Goal: Task Accomplishment & Management: Complete application form

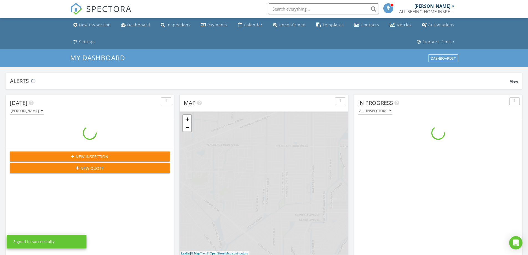
scroll to position [513, 536]
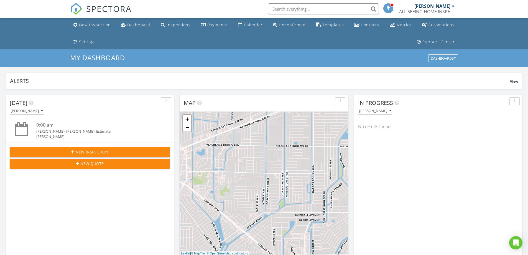
click at [96, 24] on div "New Inspection" at bounding box center [95, 24] width 32 height 5
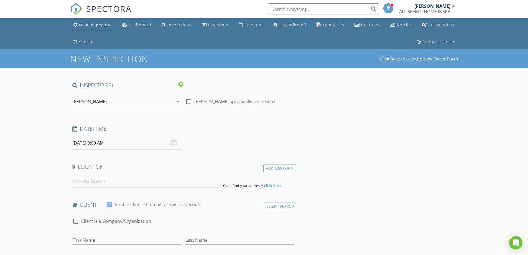
click at [117, 142] on input "[DATE] 9:00 AM" at bounding box center [126, 143] width 109 height 14
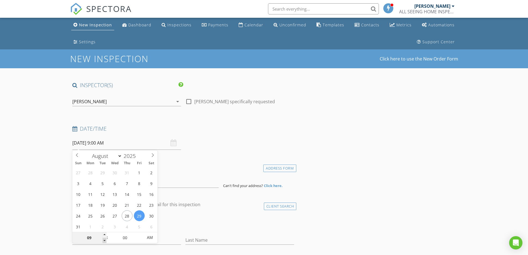
type input "08"
type input "[DATE] 8:00 AM"
click at [105, 240] on span at bounding box center [105, 240] width 4 height 6
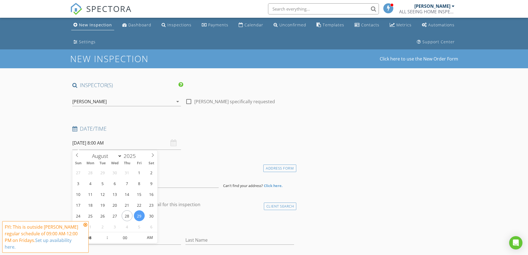
click at [85, 224] on icon at bounding box center [85, 224] width 4 height 4
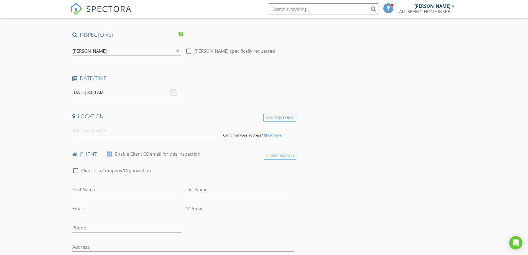
scroll to position [55, 0]
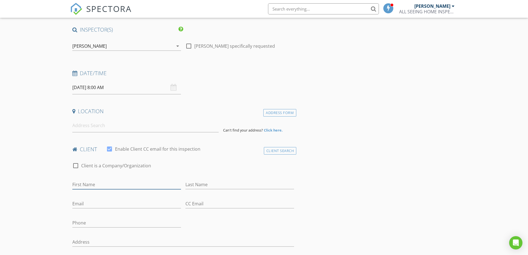
click at [94, 183] on input "First Name" at bounding box center [126, 184] width 109 height 9
type input "[PERSON_NAME]"
click at [194, 183] on input "Last Name" at bounding box center [239, 184] width 109 height 9
type input "[PERSON_NAME]"
click at [102, 202] on input "Email" at bounding box center [126, 203] width 109 height 9
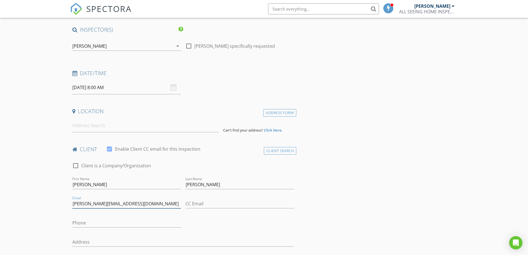
type input "[PERSON_NAME][EMAIL_ADDRESS][DOMAIN_NAME]"
click at [95, 126] on input at bounding box center [145, 126] width 146 height 14
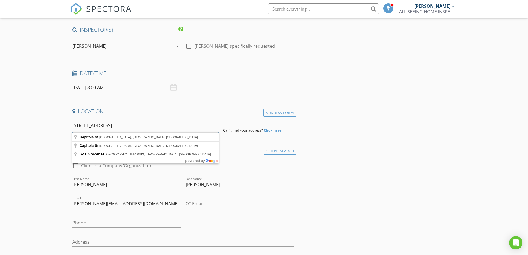
drag, startPoint x: 104, startPoint y: 126, endPoint x: 125, endPoint y: 127, distance: 20.3
click at [125, 127] on input "312Capatola St, 33948" at bounding box center [145, 126] width 146 height 14
click at [80, 126] on input "312Capatola St, Port Charlotte, FL 33948" at bounding box center [145, 126] width 146 height 14
type input "312 Capatola St, Port Charlotte, FL 33948, USA"
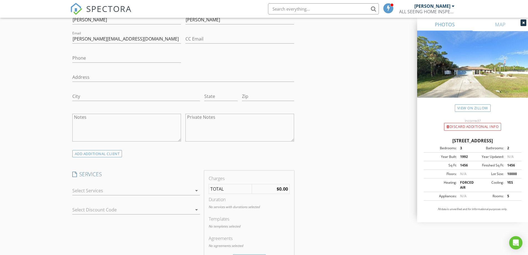
scroll to position [388, 0]
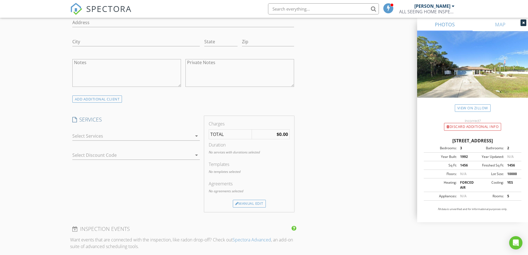
click at [196, 137] on icon "arrow_drop_down" at bounding box center [196, 135] width 7 height 7
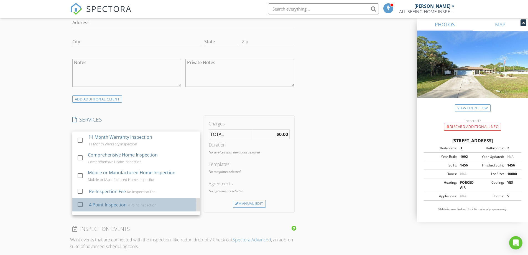
click at [163, 204] on div "4 Point Inspection 4 Point Inspection" at bounding box center [142, 204] width 106 height 11
checkbox input "false"
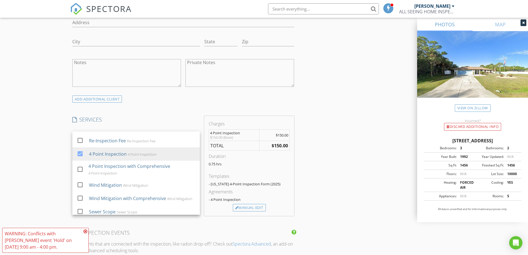
scroll to position [60, 0]
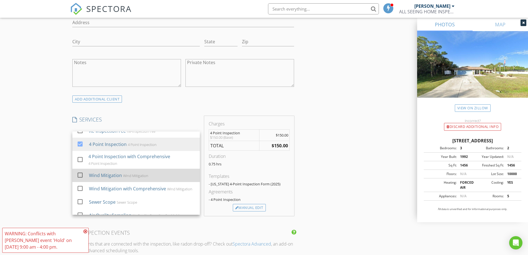
click at [137, 177] on div "Wind Mitigation" at bounding box center [135, 175] width 25 height 4
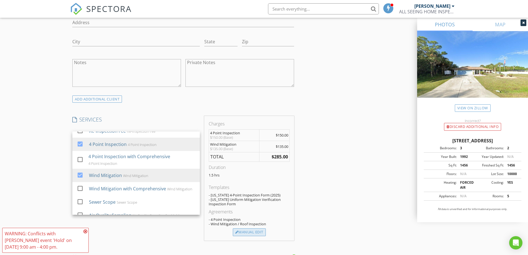
click at [244, 234] on div "Manual Edit" at bounding box center [249, 232] width 33 height 8
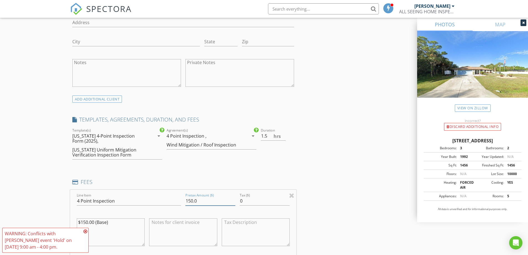
click at [190, 200] on input "150.0" at bounding box center [210, 200] width 50 height 9
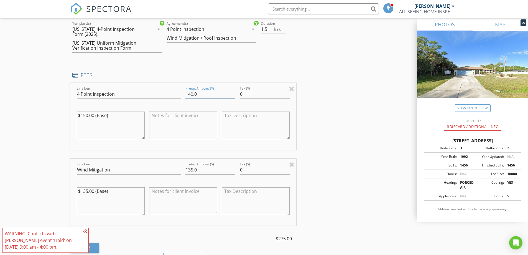
scroll to position [499, 0]
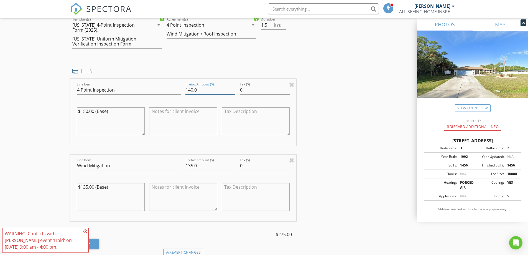
type input "140.0"
click at [190, 165] on input "135.0" at bounding box center [210, 165] width 50 height 9
type input "125.0"
click at [318, 149] on div "INSPECTOR(S) check_box Chris Rayborn PRIMARY Chris Rayborn arrow_drop_down chec…" at bounding box center [264, 143] width 388 height 1121
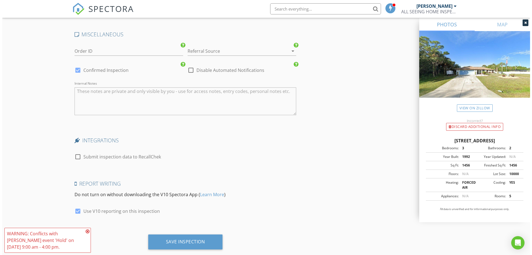
scroll to position [961, 0]
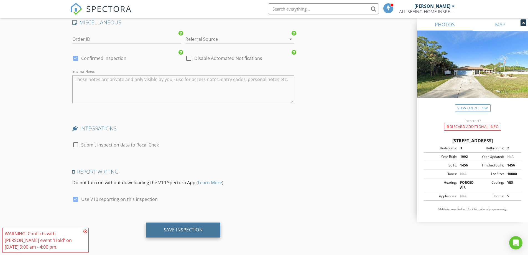
click at [183, 231] on div "Save Inspection" at bounding box center [183, 230] width 39 height 6
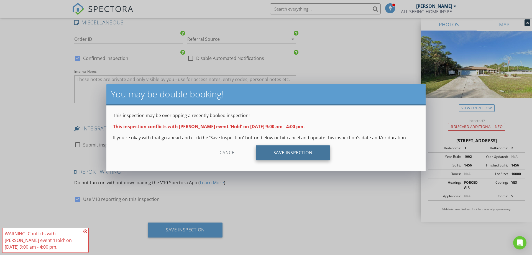
click at [294, 155] on div "Save Inspection" at bounding box center [293, 152] width 75 height 15
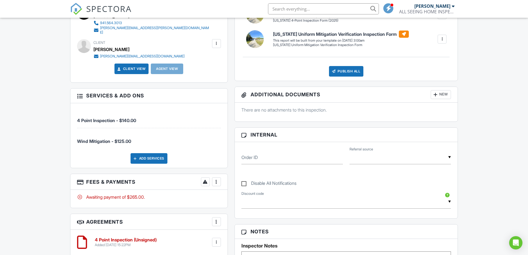
scroll to position [222, 0]
